Goal: Check status: Verify the current state of an ongoing process or item

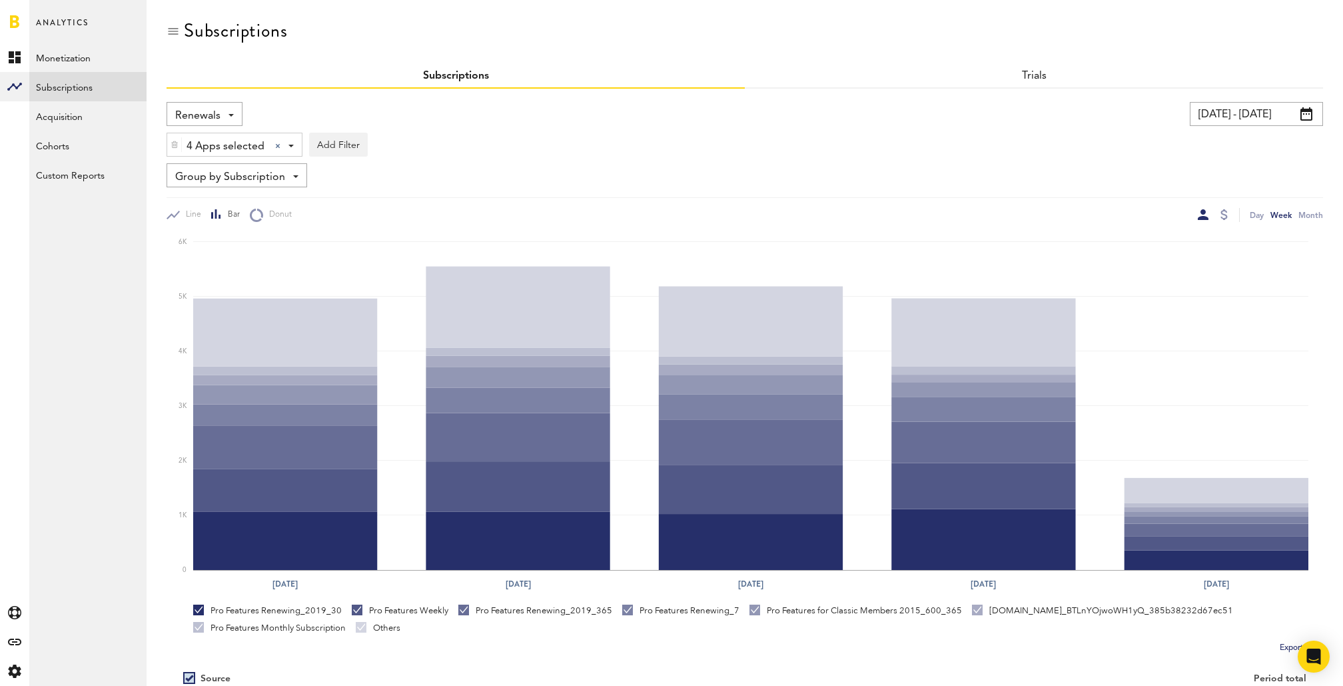
click at [217, 122] on span "Renewals" at bounding box center [197, 116] width 45 height 23
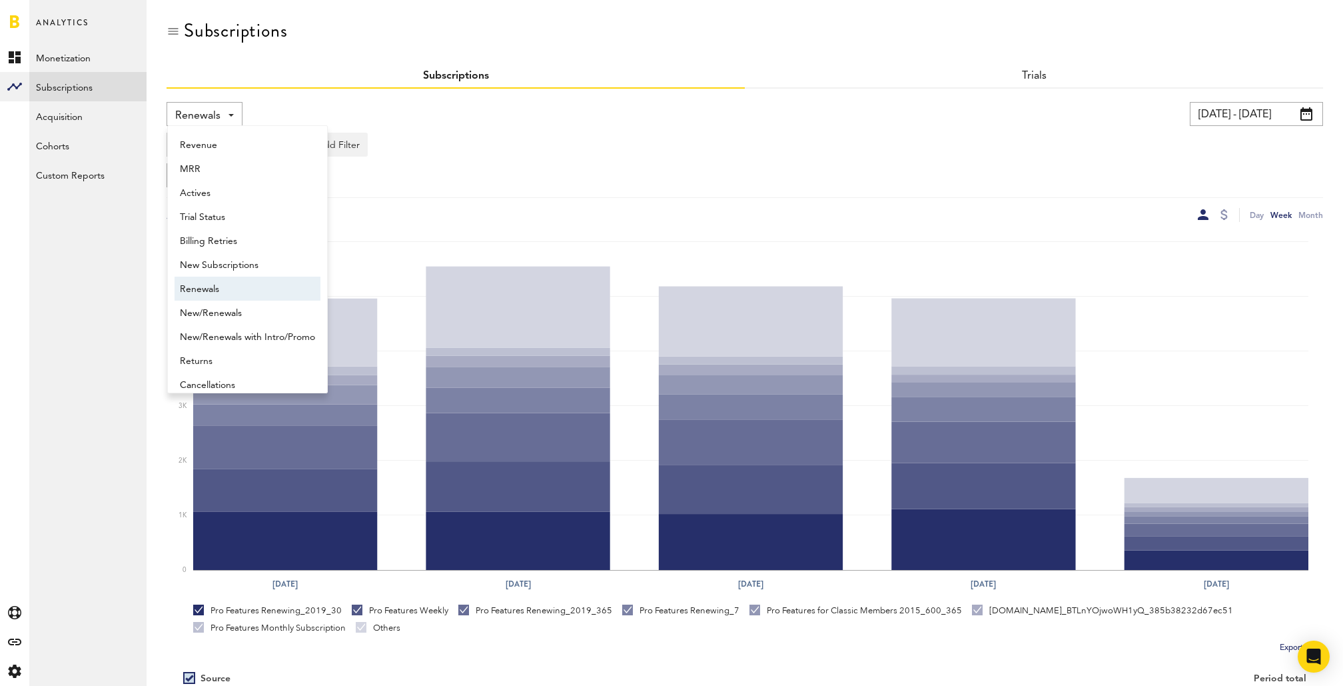
scroll to position [11, 0]
click at [249, 261] on span "New Subscriptions" at bounding box center [247, 254] width 135 height 23
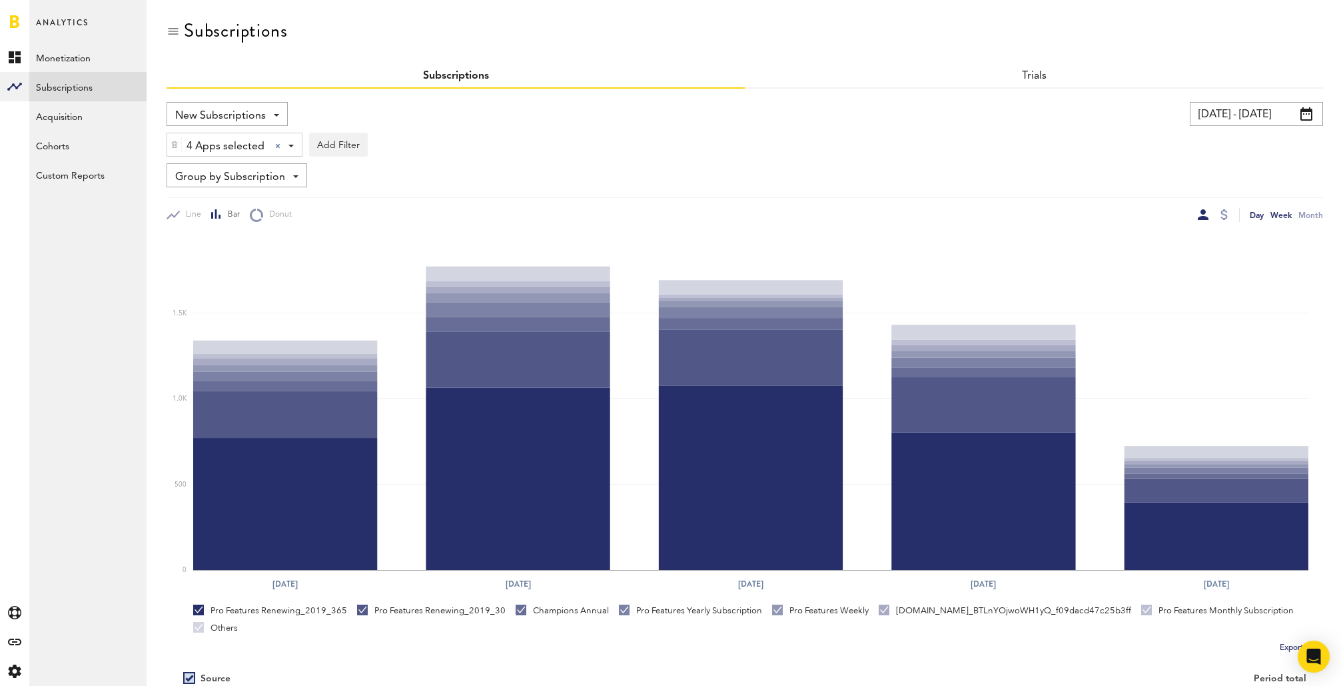
click at [1259, 217] on div "Day" at bounding box center [1257, 215] width 14 height 14
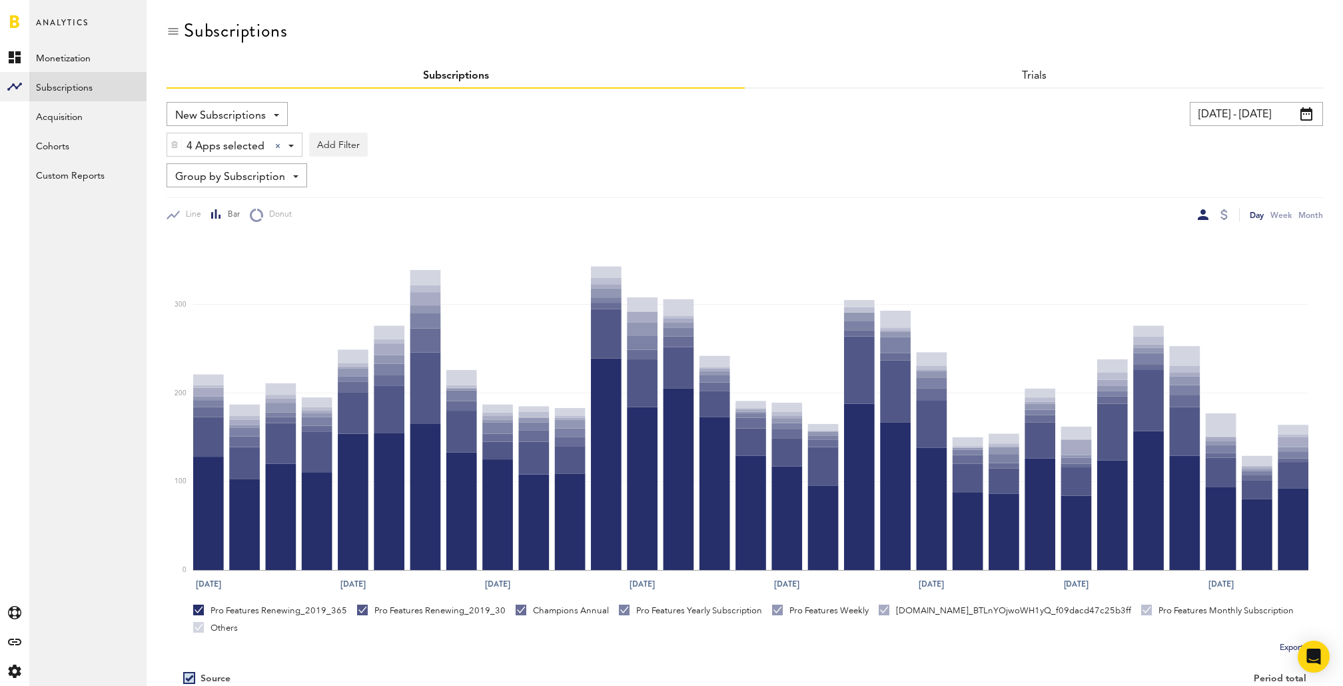
click at [1261, 113] on input "[DATE] - [DATE]" at bounding box center [1256, 114] width 133 height 24
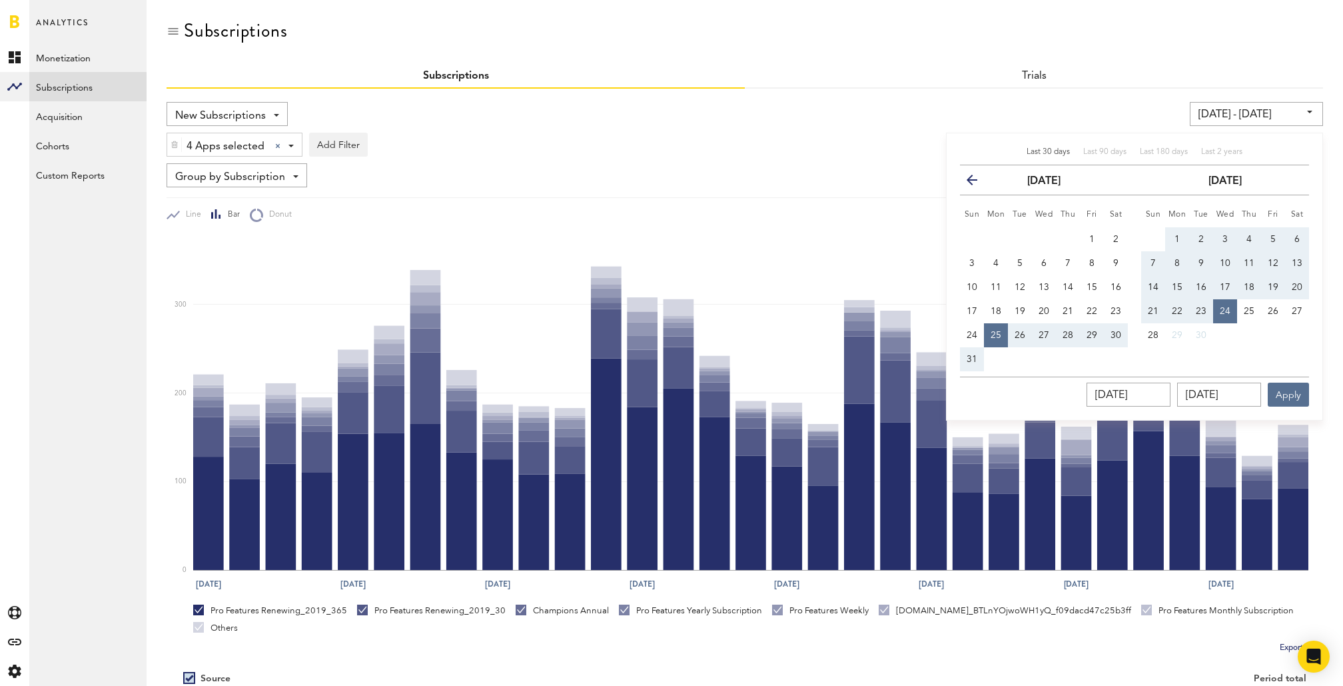
click at [1043, 148] on span "Last 30 days" at bounding box center [1048, 152] width 43 height 8
type input "08/28/25 - 09/27/25"
type input "08/28/2025"
type input "09/27/2025"
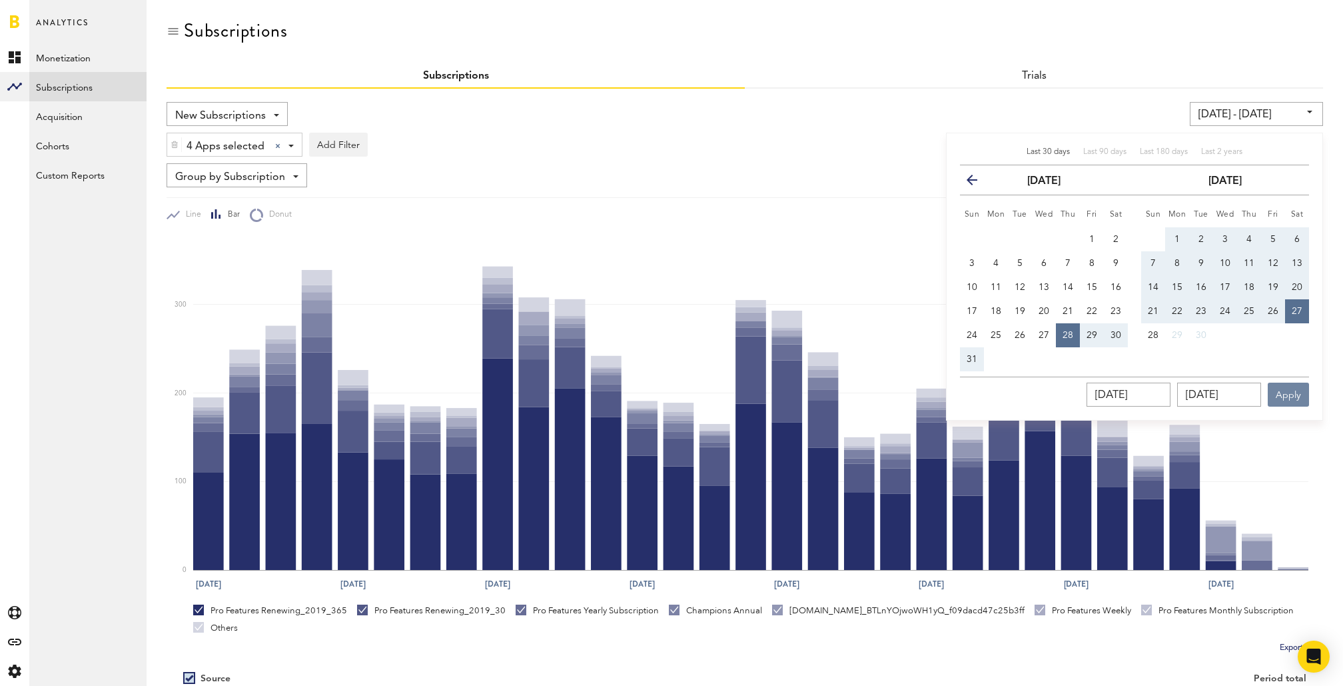
click at [1289, 398] on button "Apply" at bounding box center [1288, 394] width 41 height 24
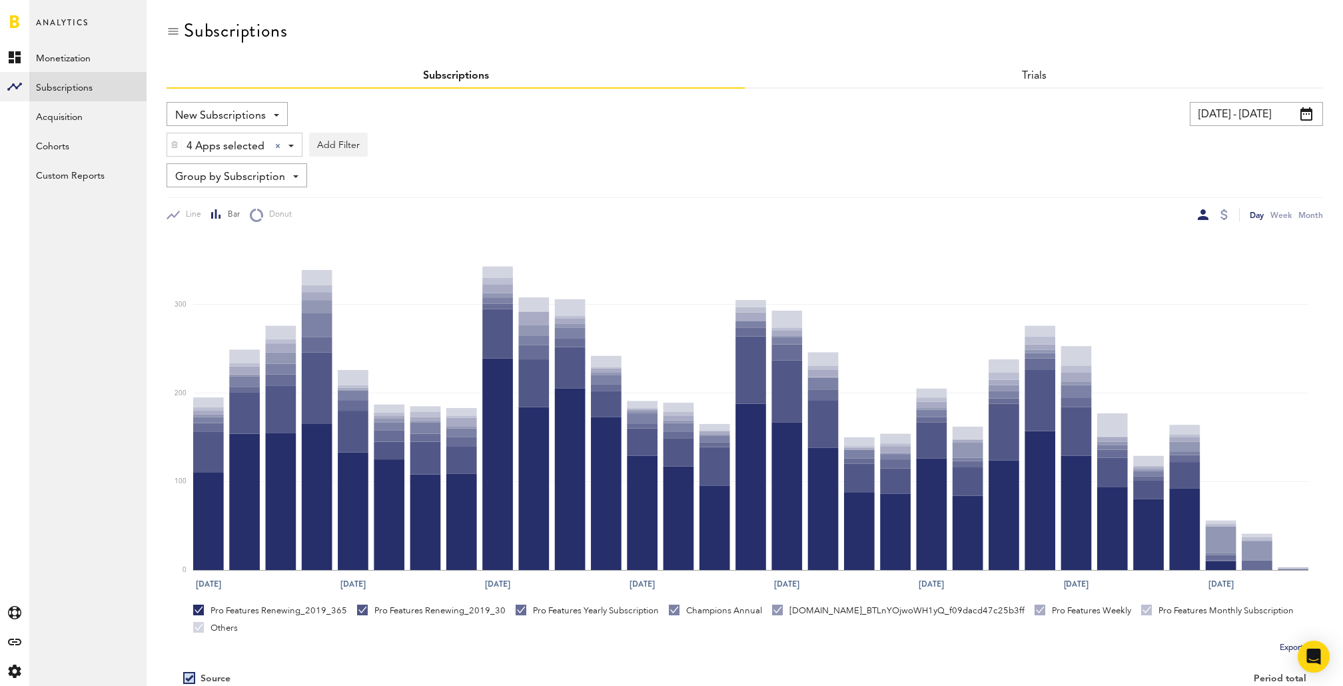
click at [271, 171] on span "Group by Subscription" at bounding box center [230, 177] width 110 height 23
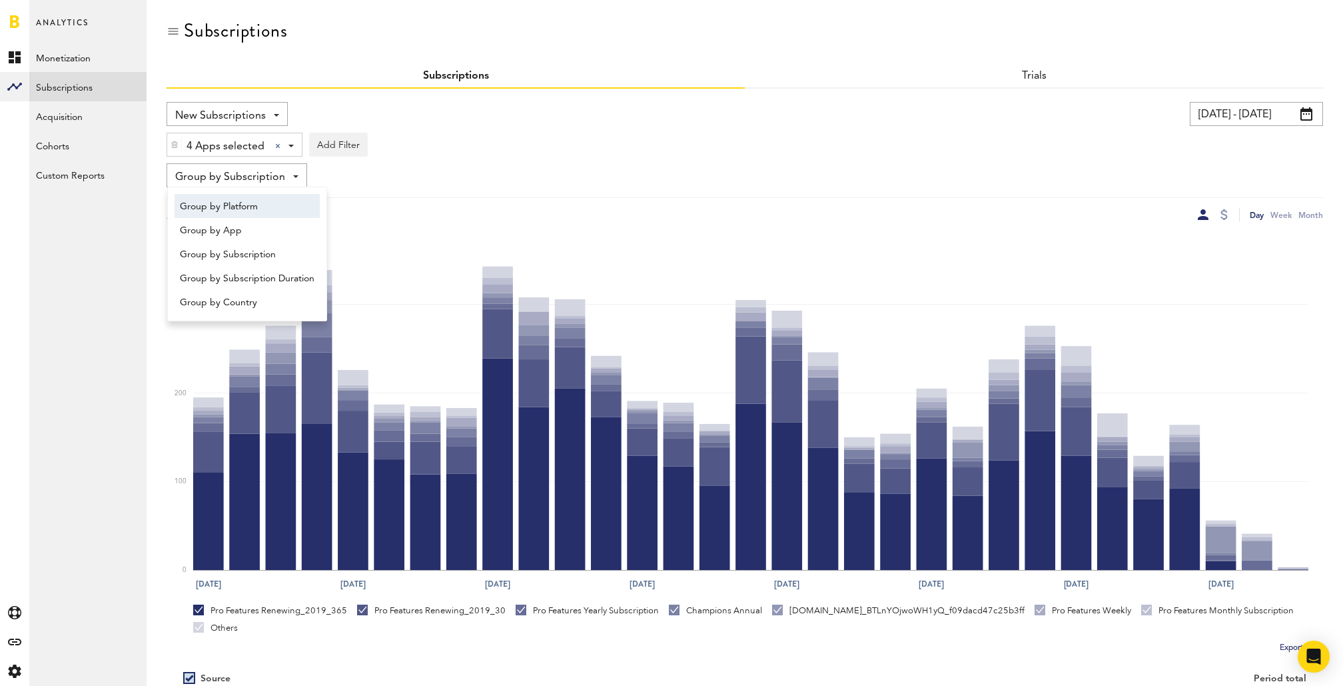
click at [269, 207] on span "Group by Platform" at bounding box center [247, 206] width 135 height 23
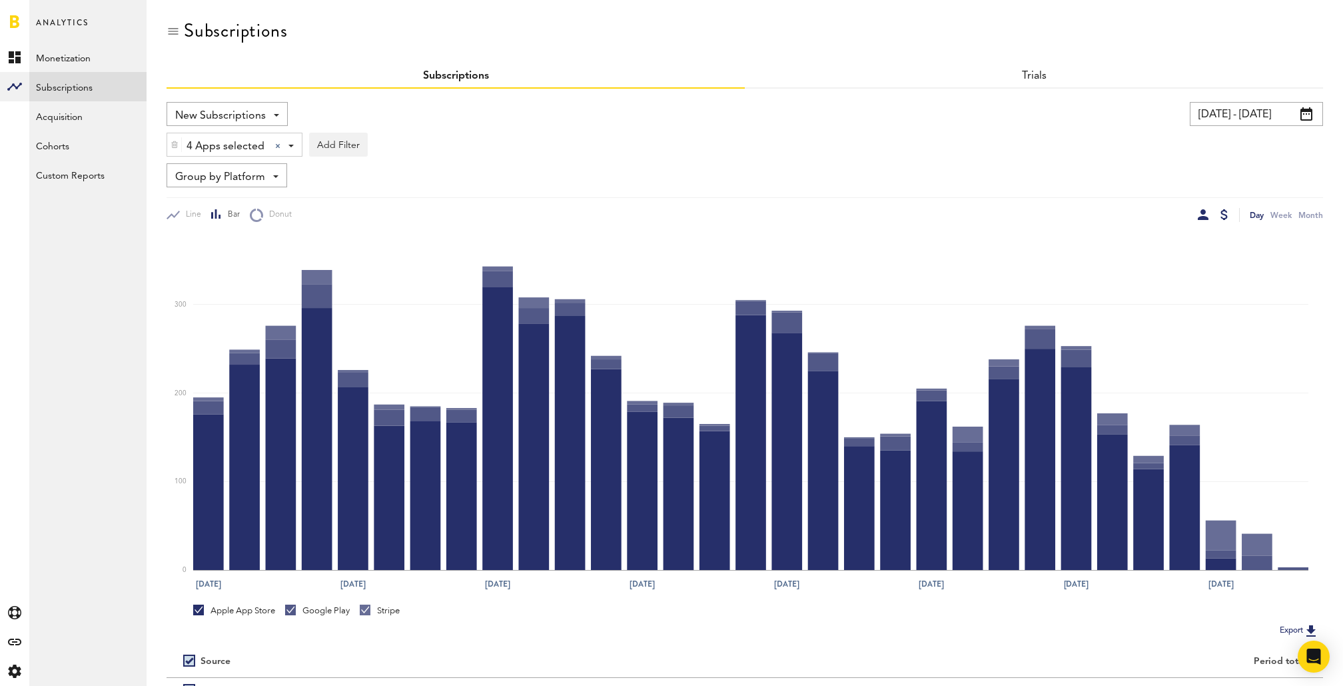
click at [1226, 217] on div at bounding box center [1224, 214] width 7 height 11
